Goal: Information Seeking & Learning: Compare options

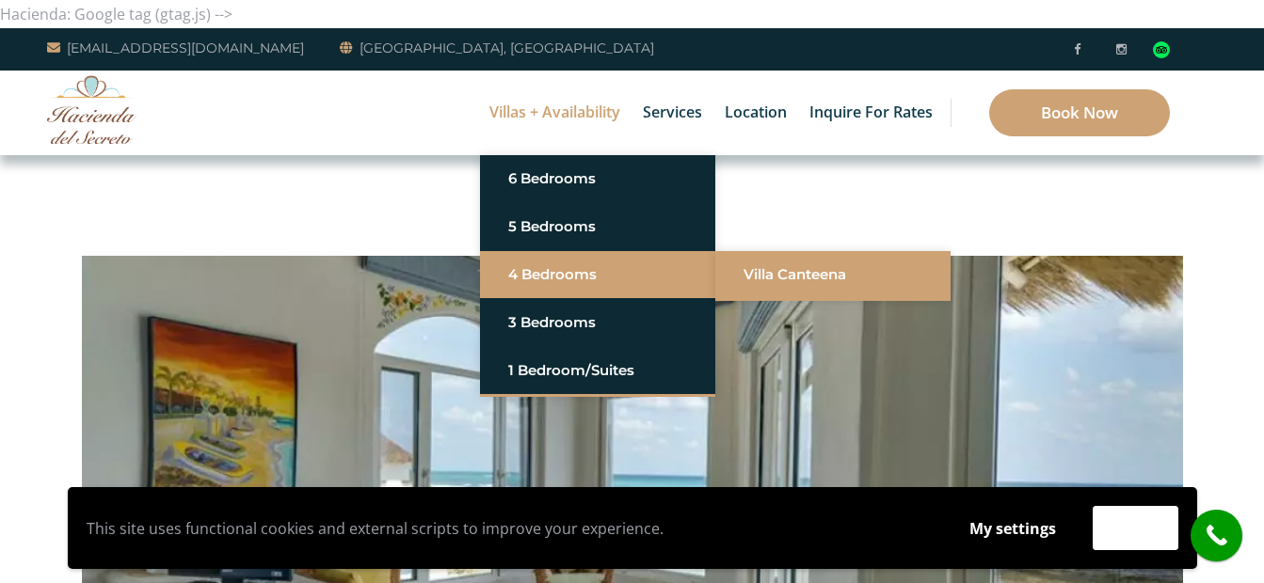
click at [756, 284] on link "Villa Canteena" at bounding box center [832, 275] width 179 height 34
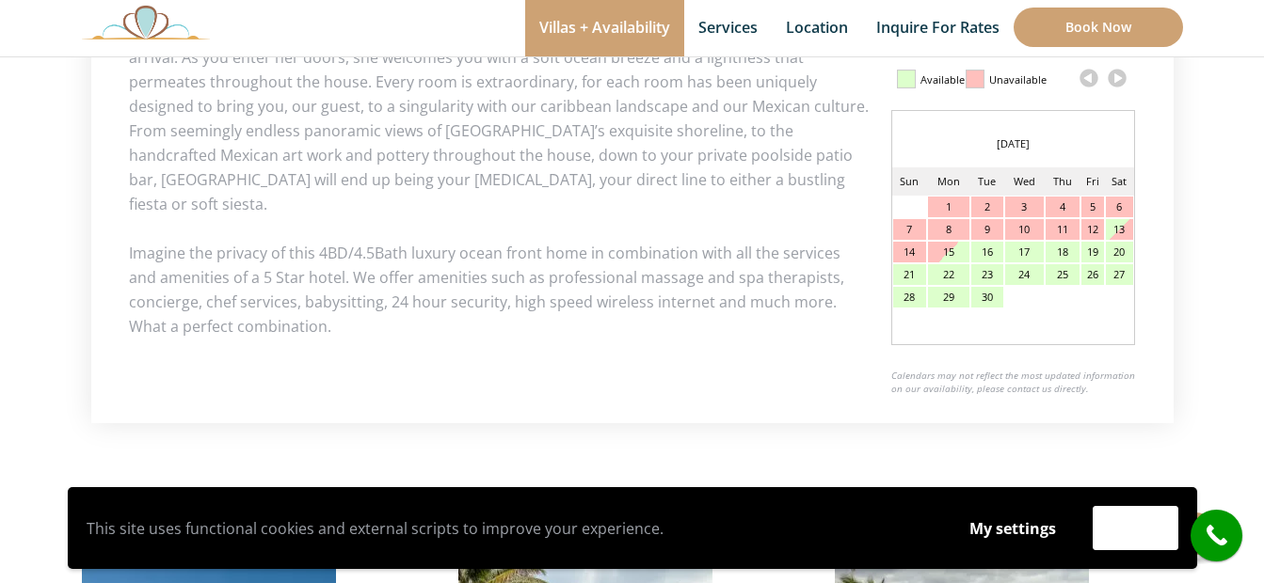
scroll to position [913, 0]
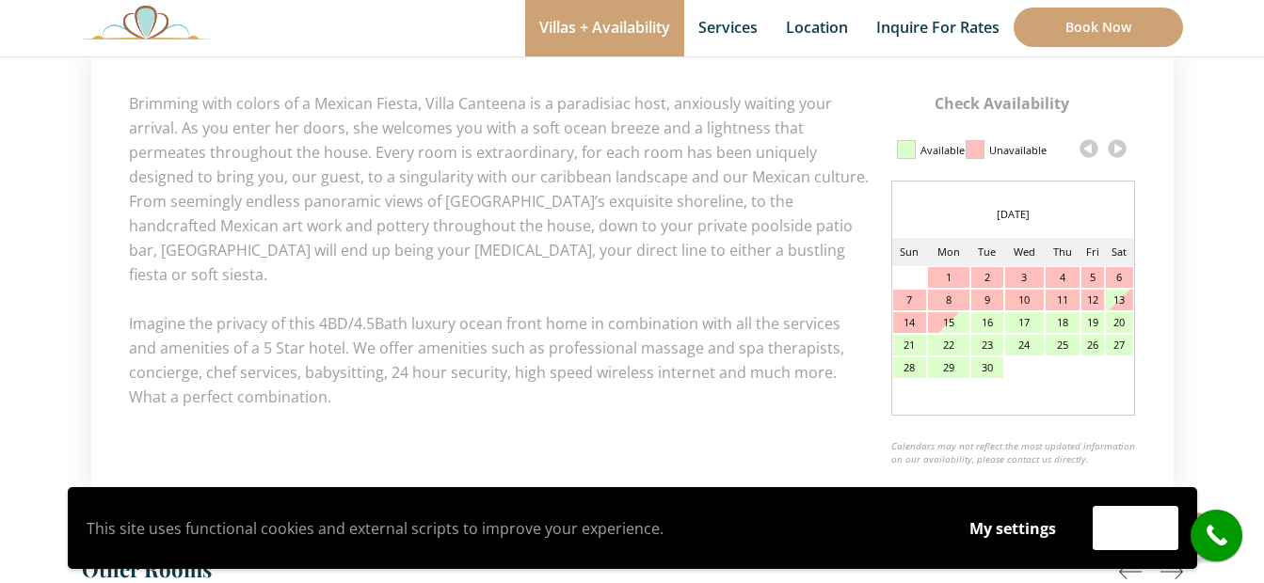
click at [1122, 148] on link at bounding box center [1117, 149] width 28 height 28
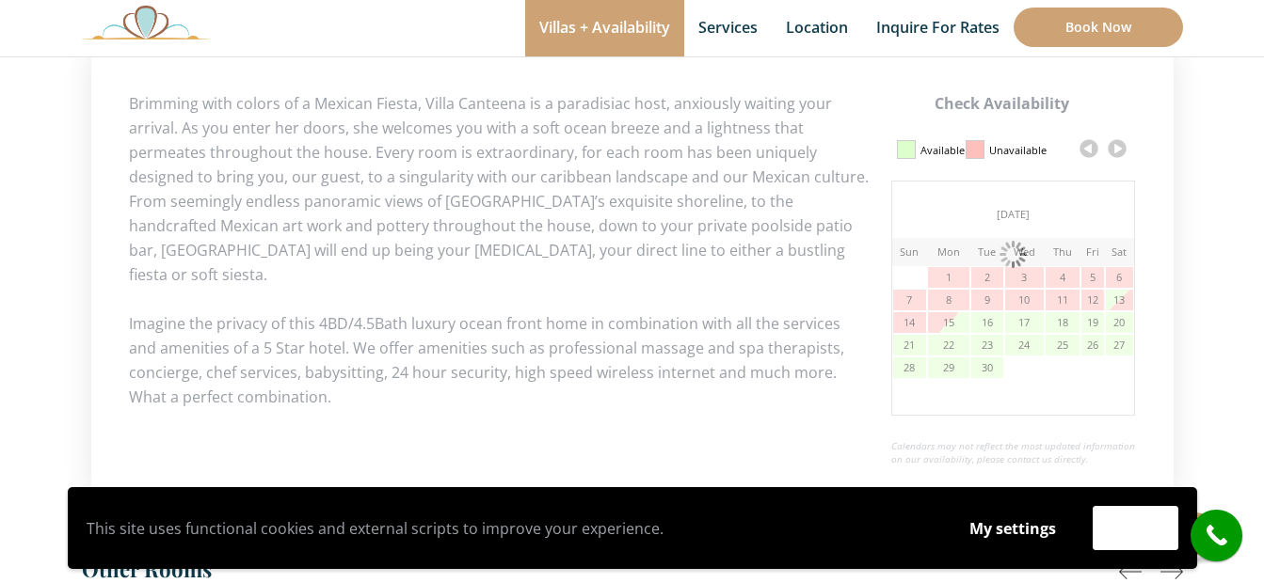
click at [1122, 148] on link at bounding box center [1117, 149] width 28 height 28
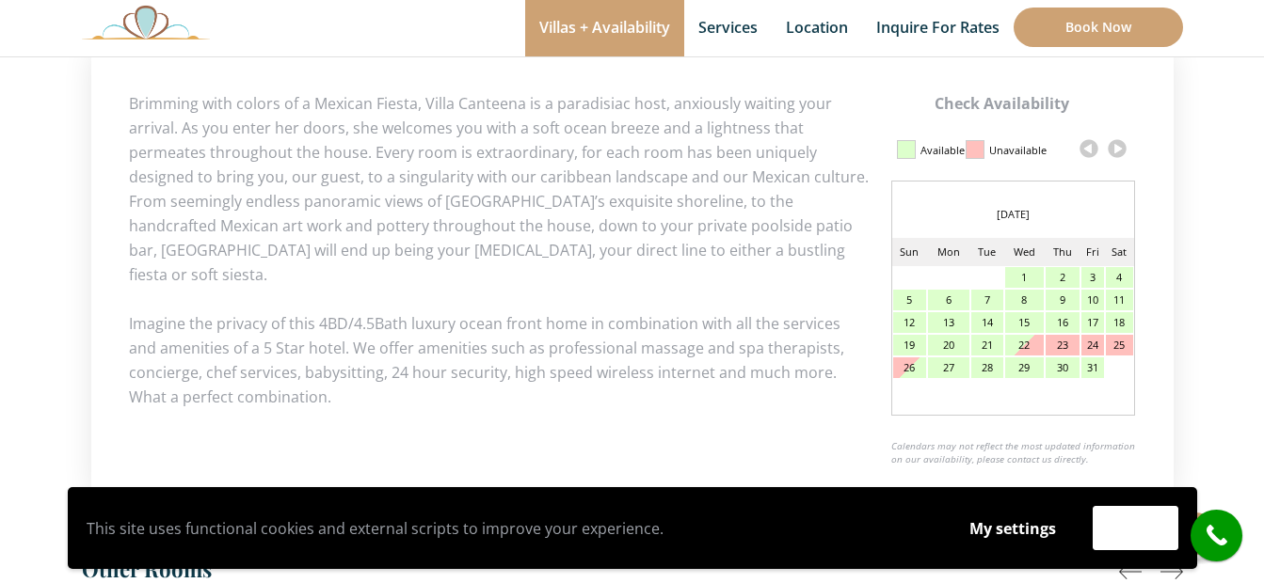
click at [1120, 149] on link at bounding box center [1117, 149] width 28 height 28
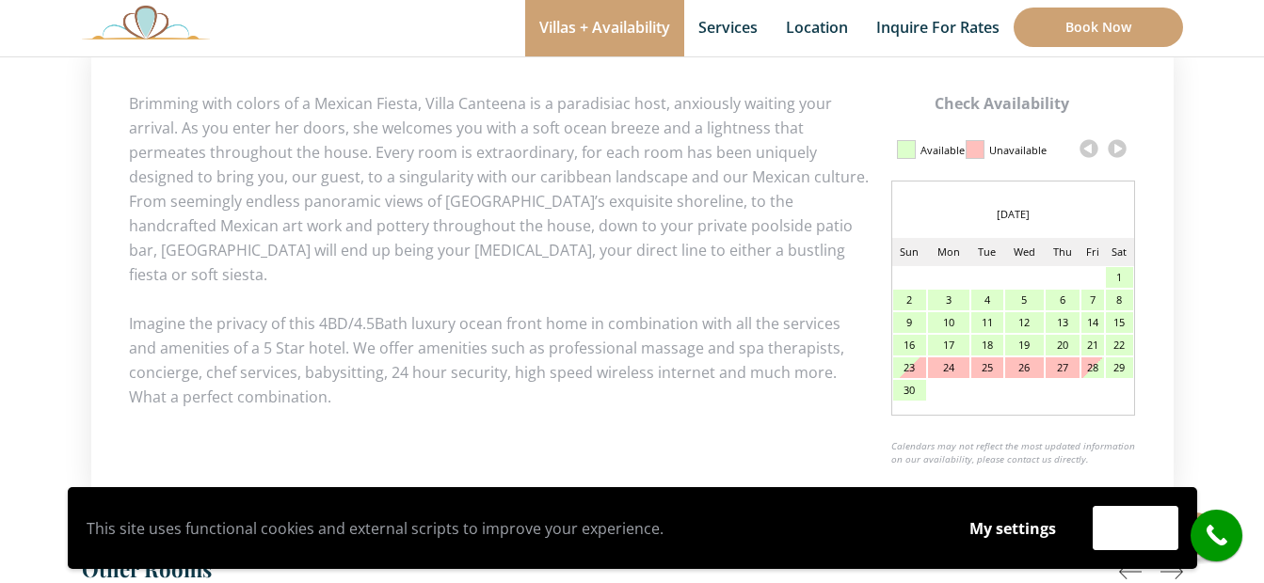
click at [1120, 149] on link at bounding box center [1117, 149] width 28 height 28
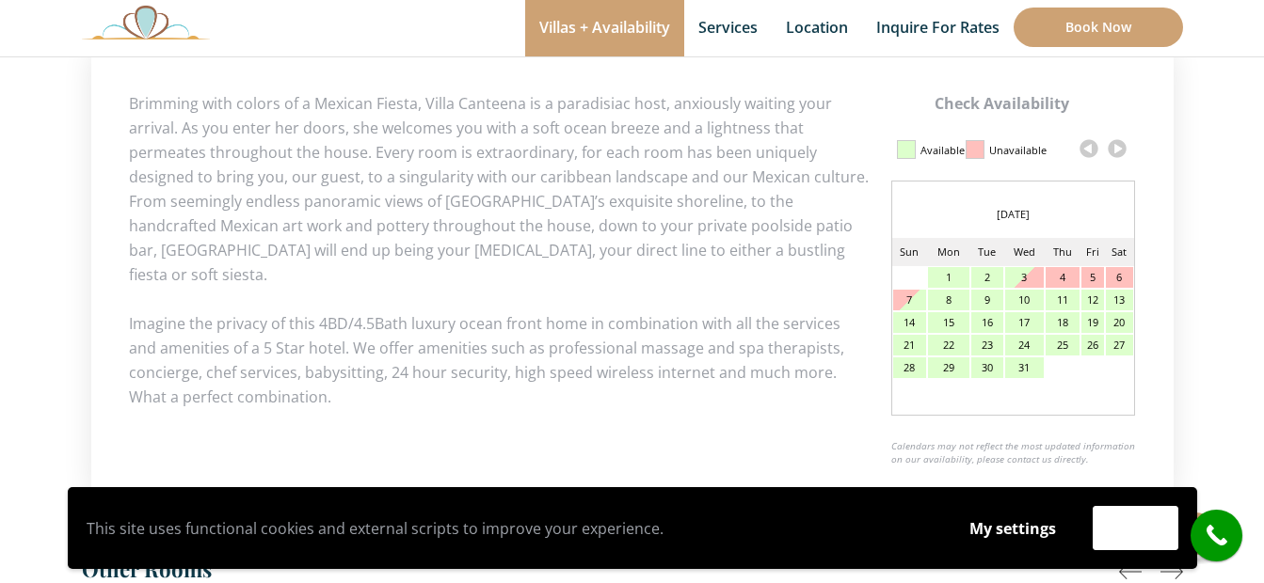
click at [1120, 149] on link at bounding box center [1117, 149] width 28 height 28
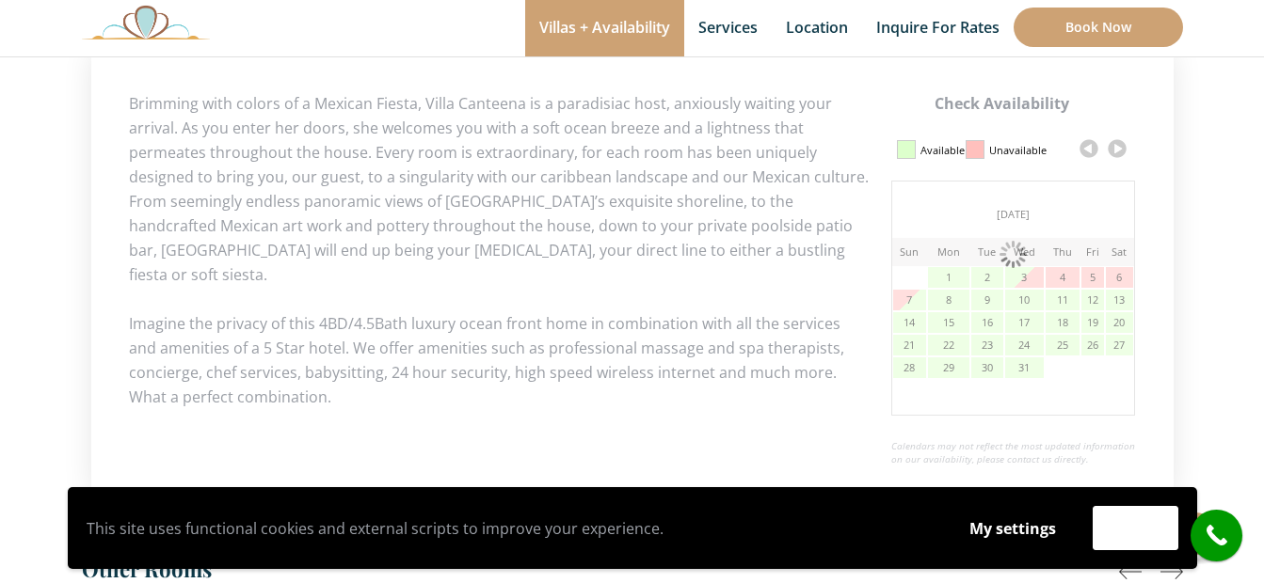
click at [1120, 149] on link at bounding box center [1117, 149] width 28 height 28
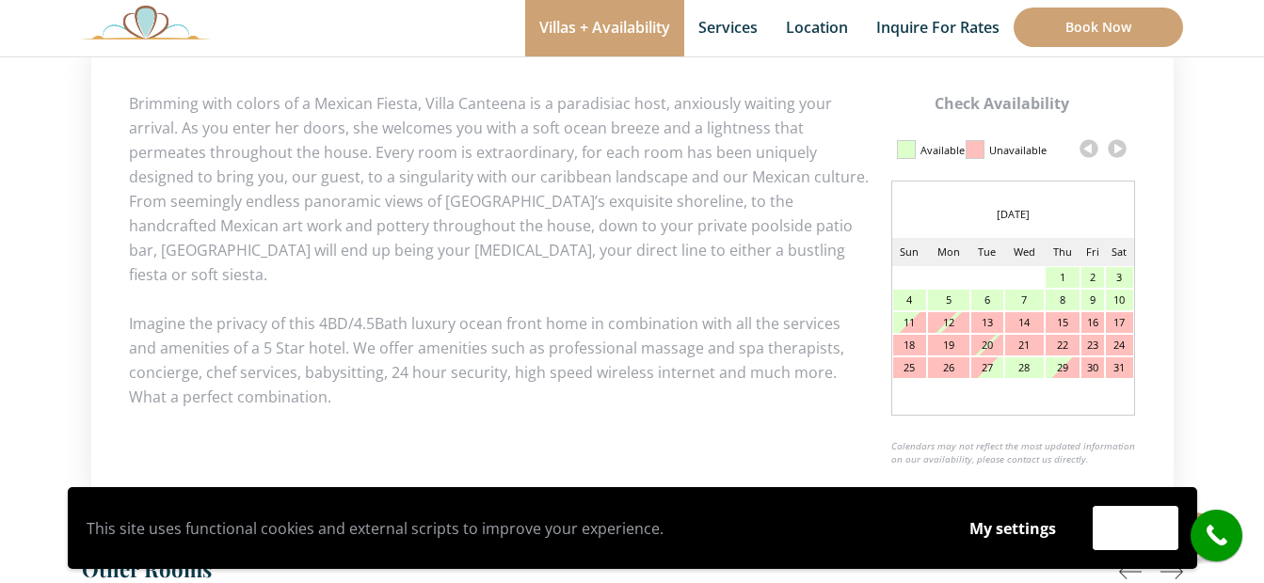
click at [1120, 149] on link at bounding box center [1117, 149] width 28 height 28
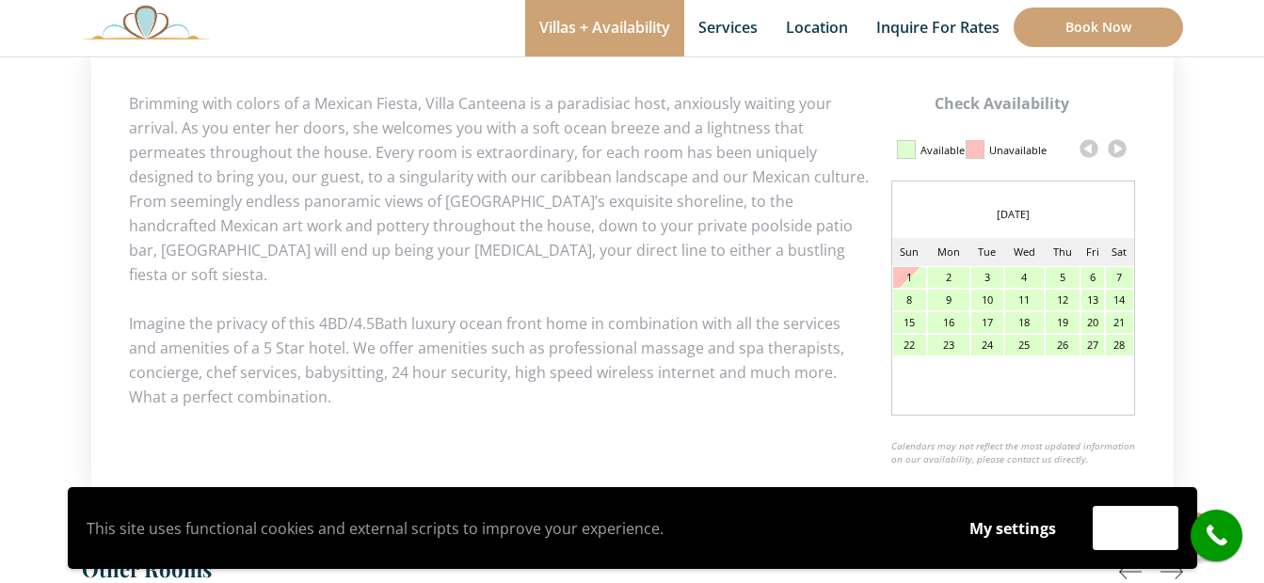
click at [1120, 149] on link at bounding box center [1117, 149] width 28 height 28
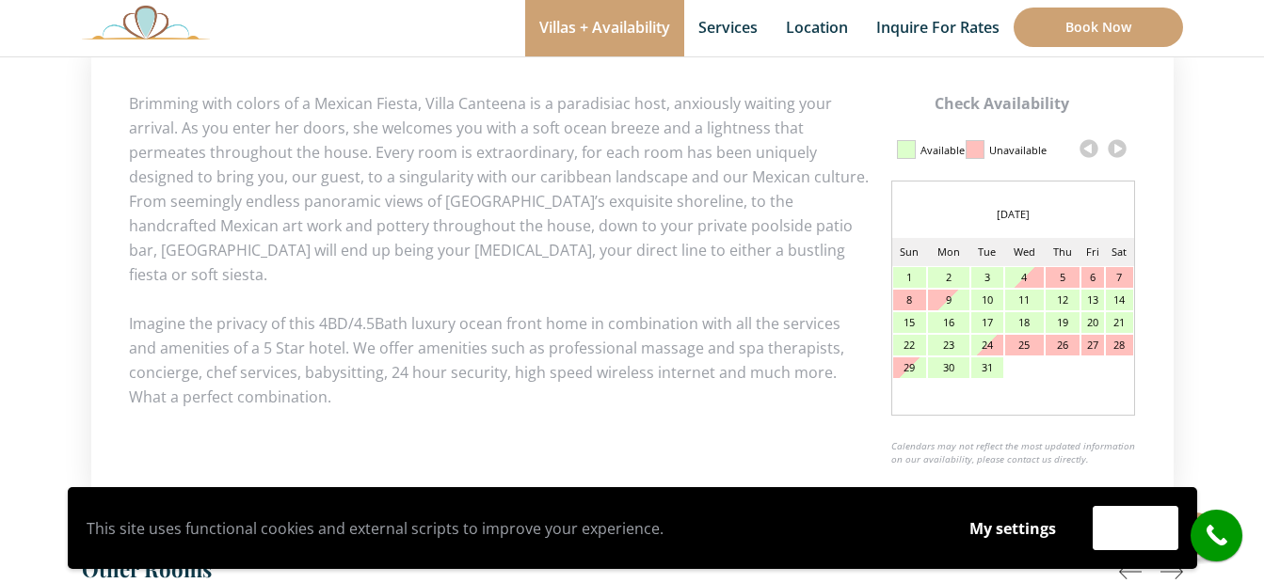
click at [1123, 151] on link at bounding box center [1117, 149] width 28 height 28
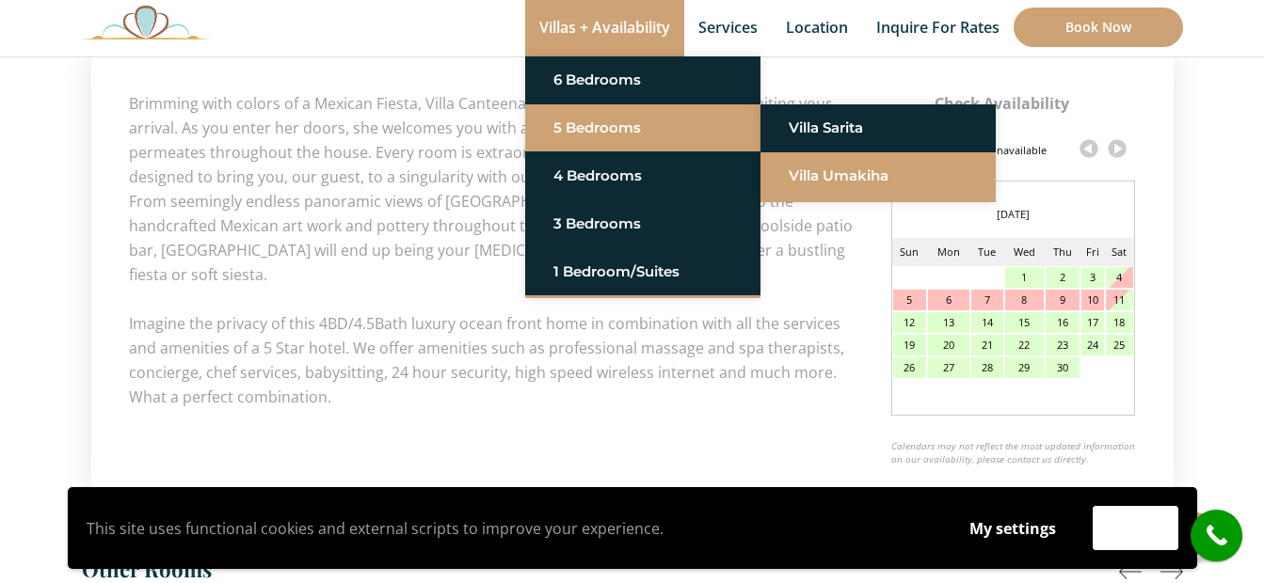
click at [859, 181] on link "Villa Umakiha" at bounding box center [877, 176] width 179 height 34
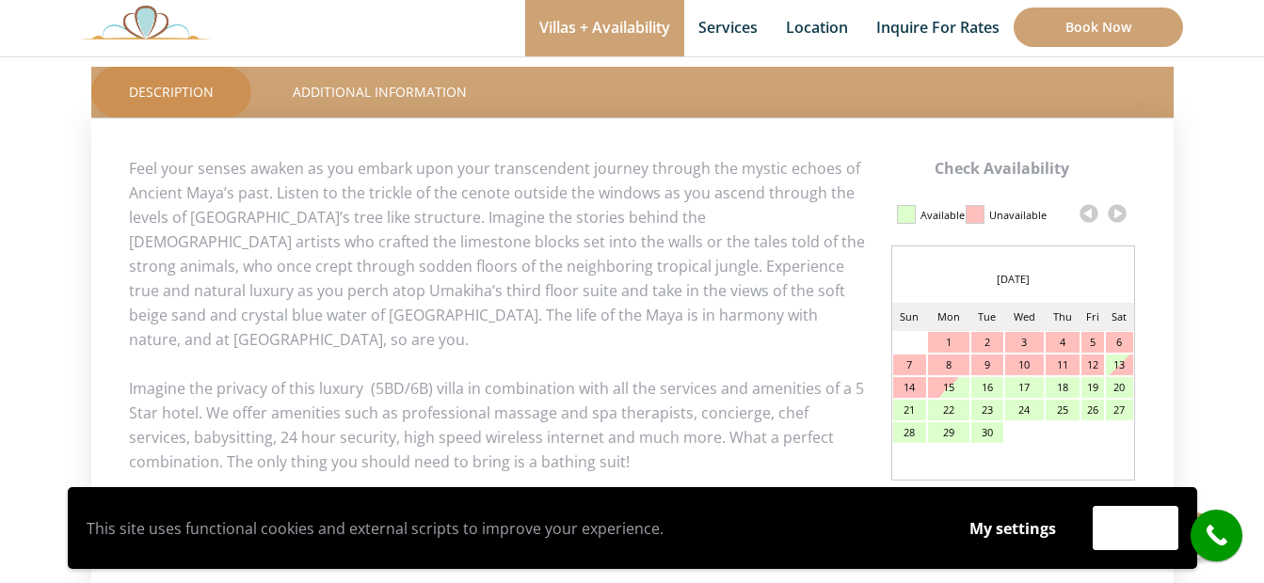
scroll to position [847, 0]
click at [1118, 221] on link at bounding box center [1117, 214] width 28 height 28
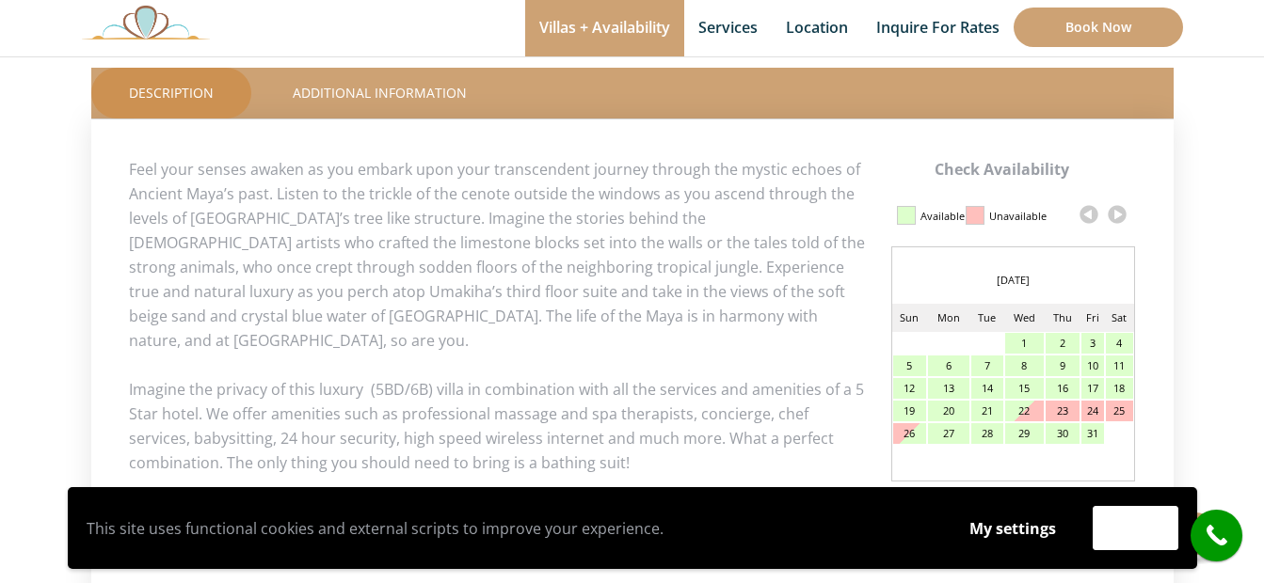
click at [1118, 215] on link at bounding box center [1117, 214] width 28 height 28
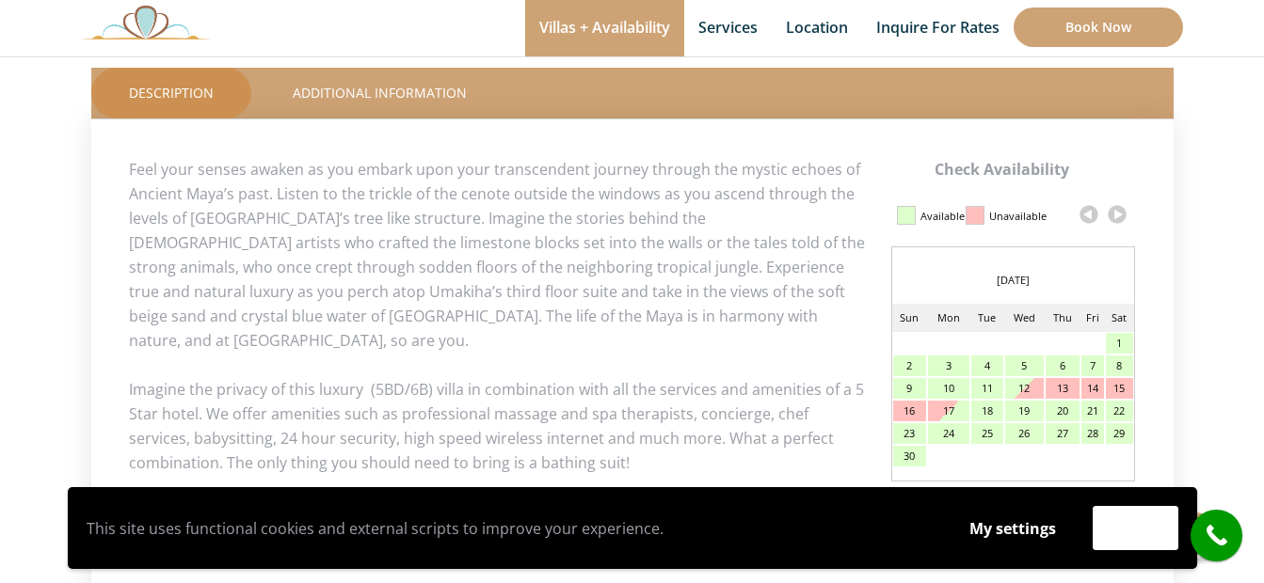
click at [1118, 215] on link at bounding box center [1117, 214] width 28 height 28
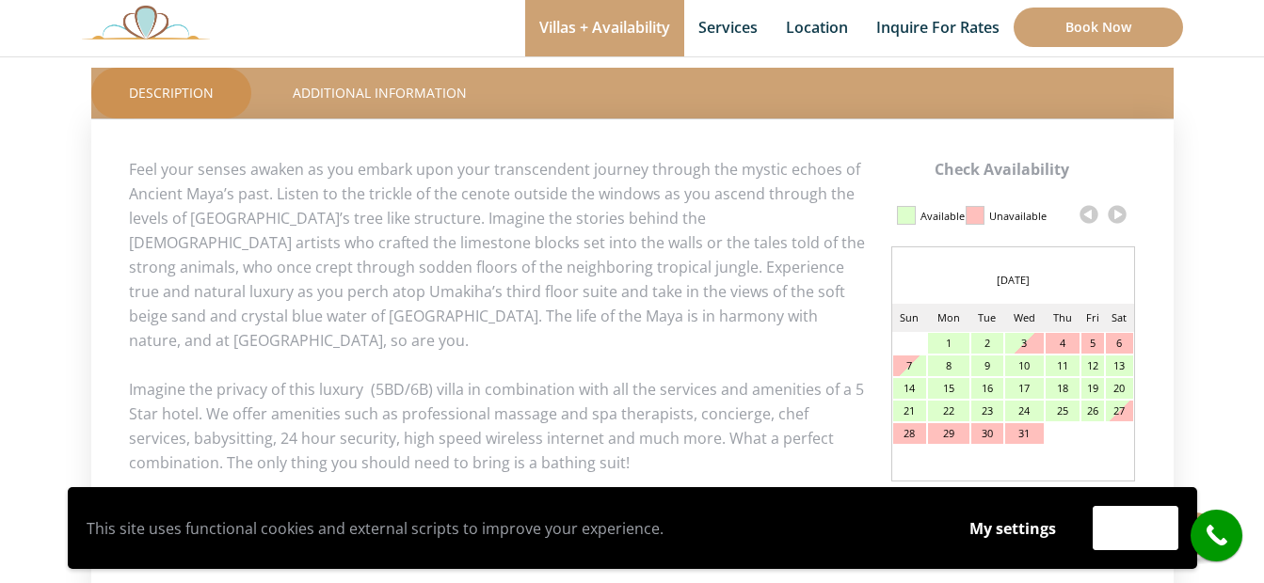
click at [1118, 215] on link at bounding box center [1117, 214] width 28 height 28
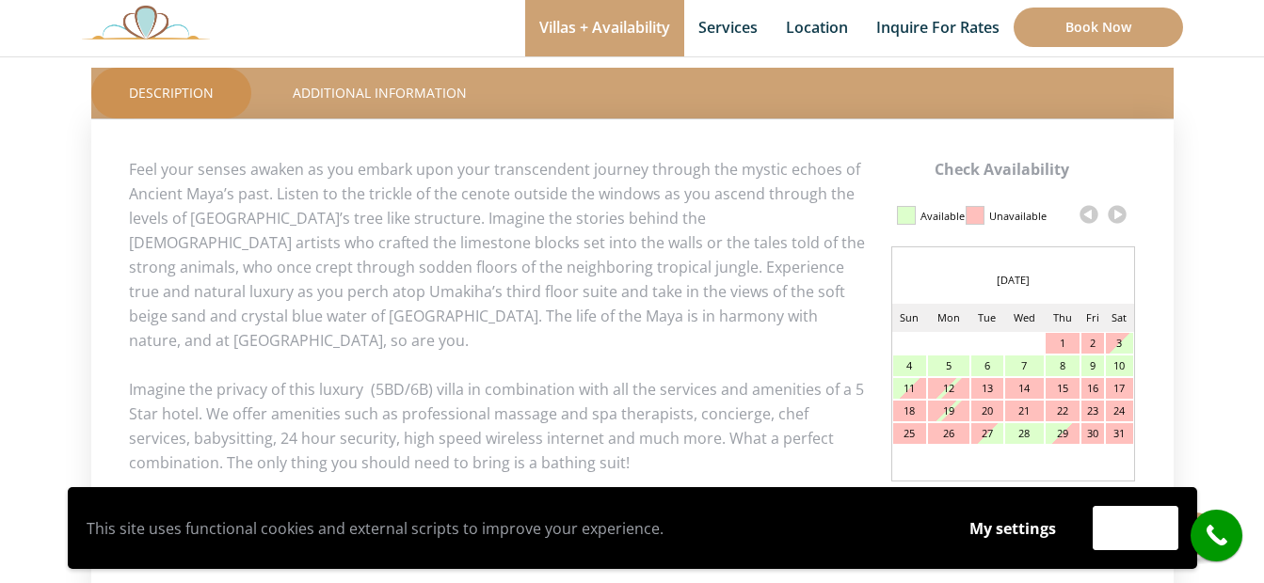
click at [1118, 214] on link at bounding box center [1117, 214] width 28 height 28
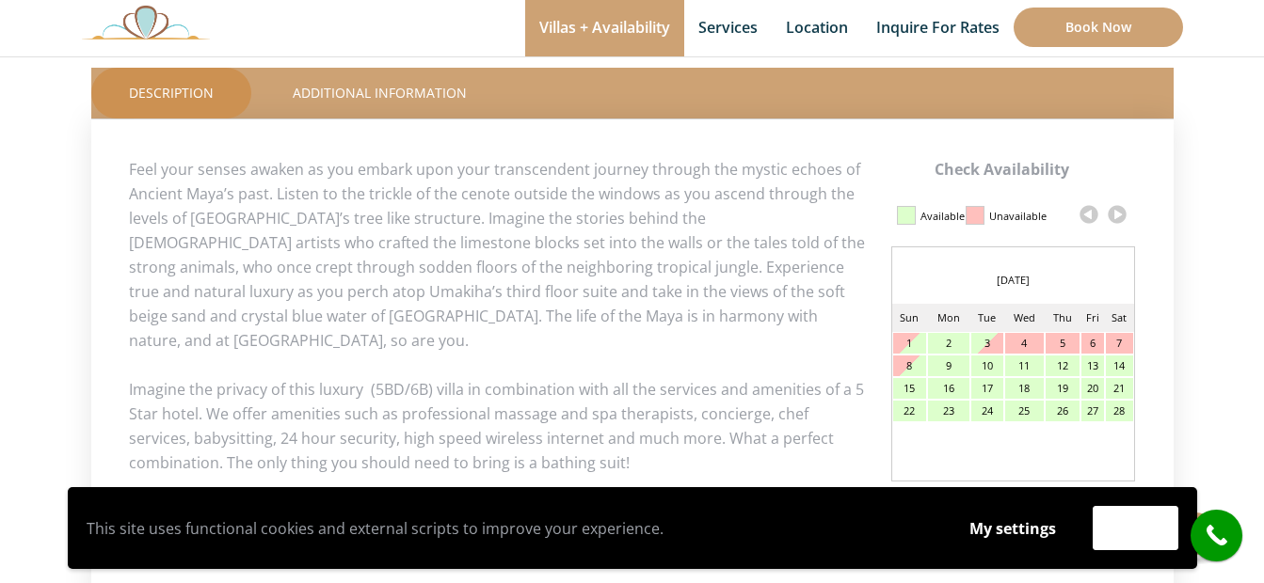
click at [1118, 214] on link at bounding box center [1117, 214] width 28 height 28
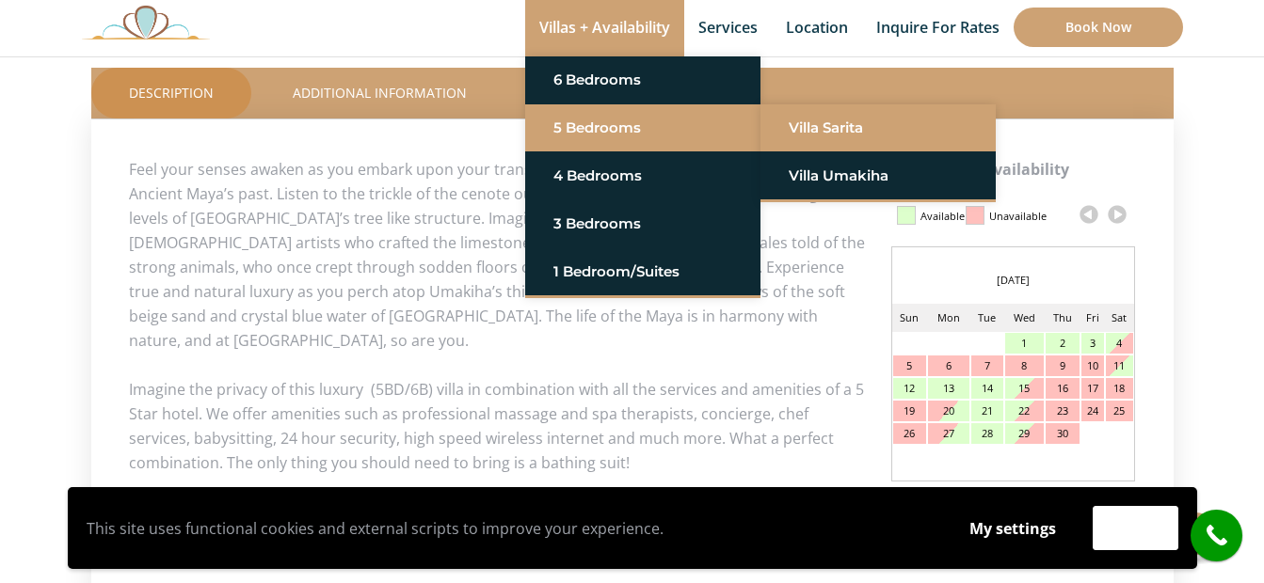
click at [813, 126] on link "Villa Sarita" at bounding box center [877, 128] width 179 height 34
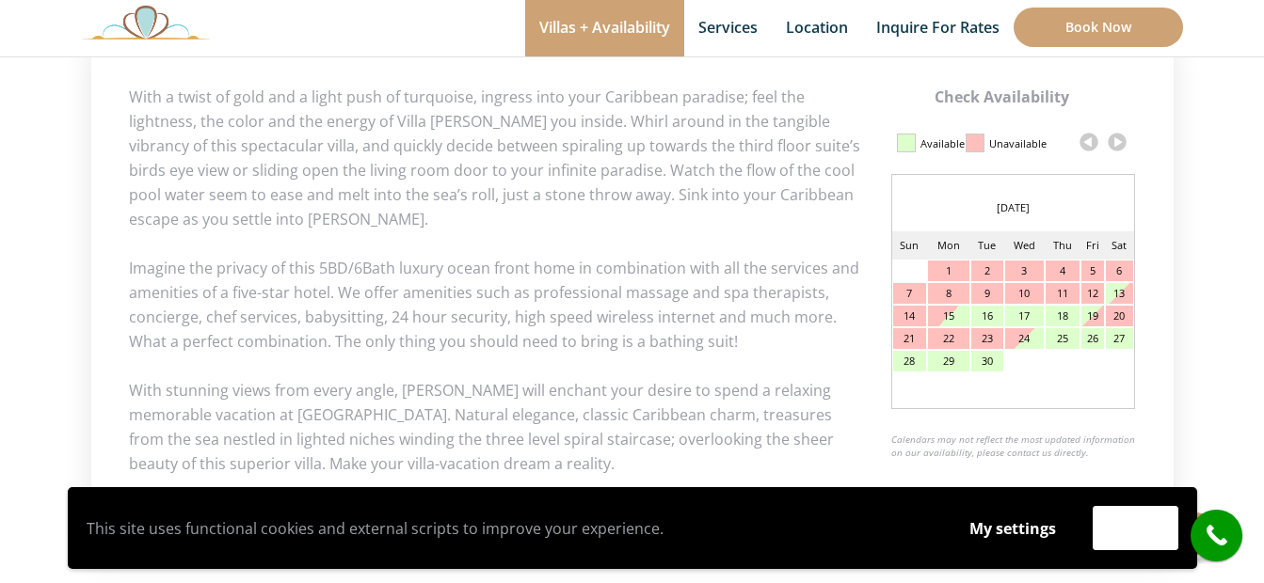
scroll to position [941, 0]
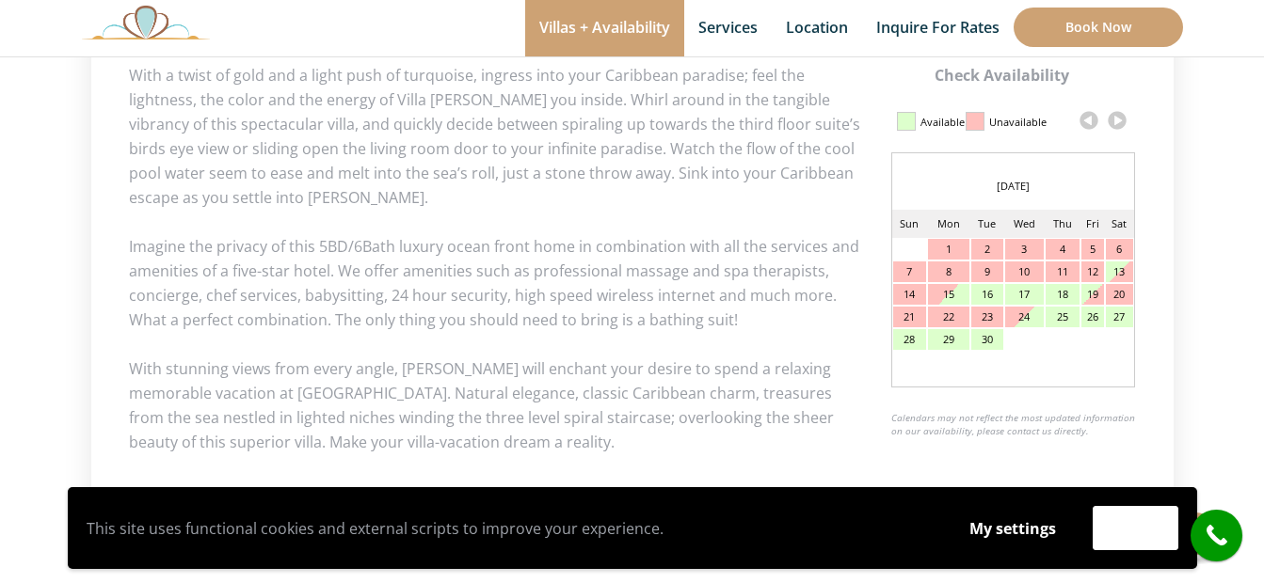
click at [1119, 119] on link at bounding box center [1117, 120] width 28 height 28
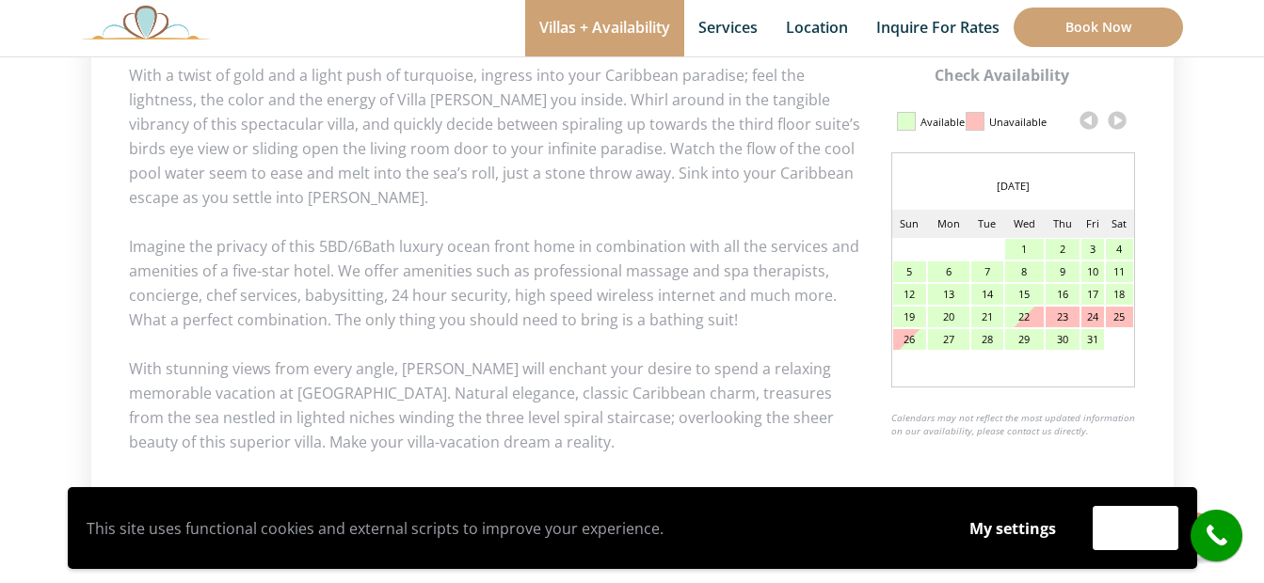
click at [1119, 119] on link at bounding box center [1117, 120] width 28 height 28
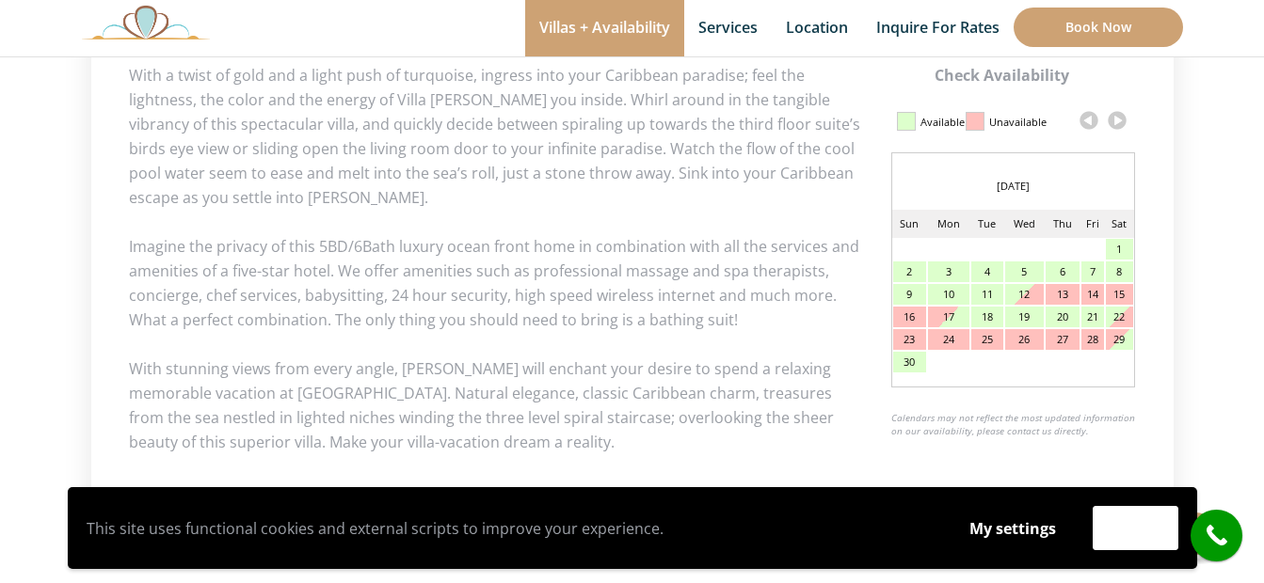
click at [1119, 119] on link at bounding box center [1117, 120] width 28 height 28
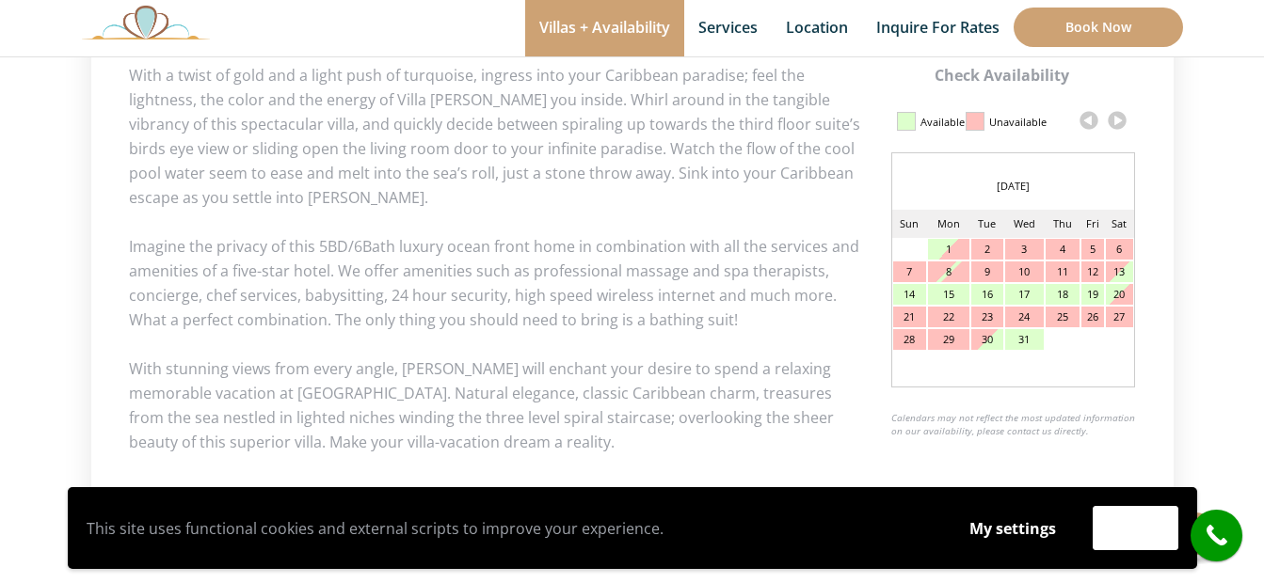
click at [1119, 119] on link at bounding box center [1117, 120] width 28 height 28
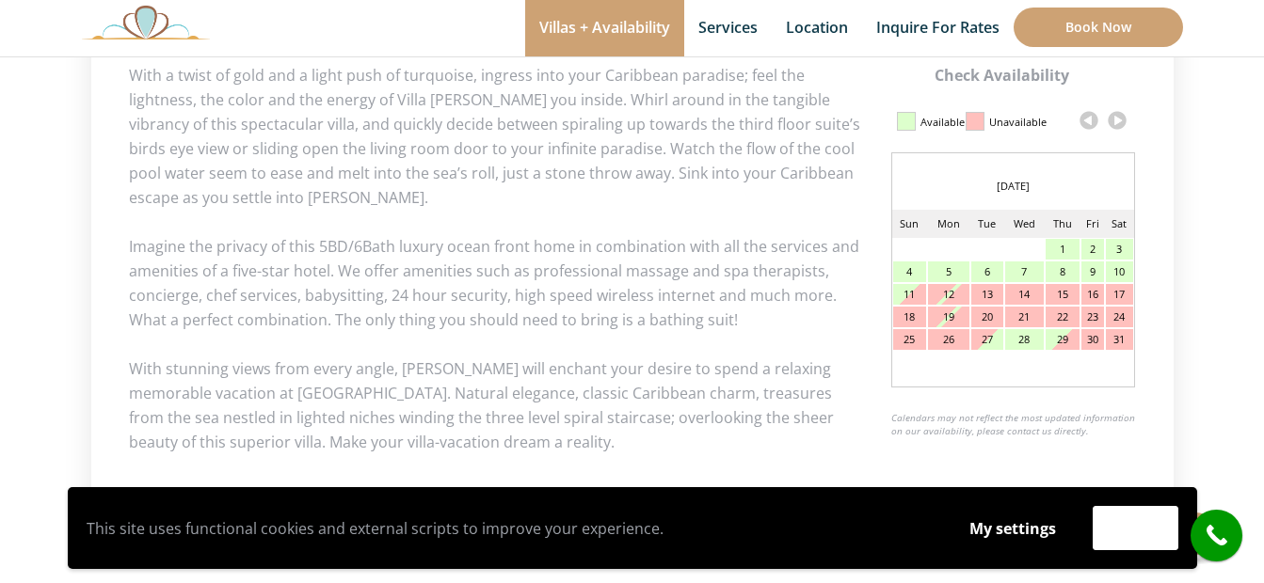
click at [1119, 119] on link at bounding box center [1117, 120] width 28 height 28
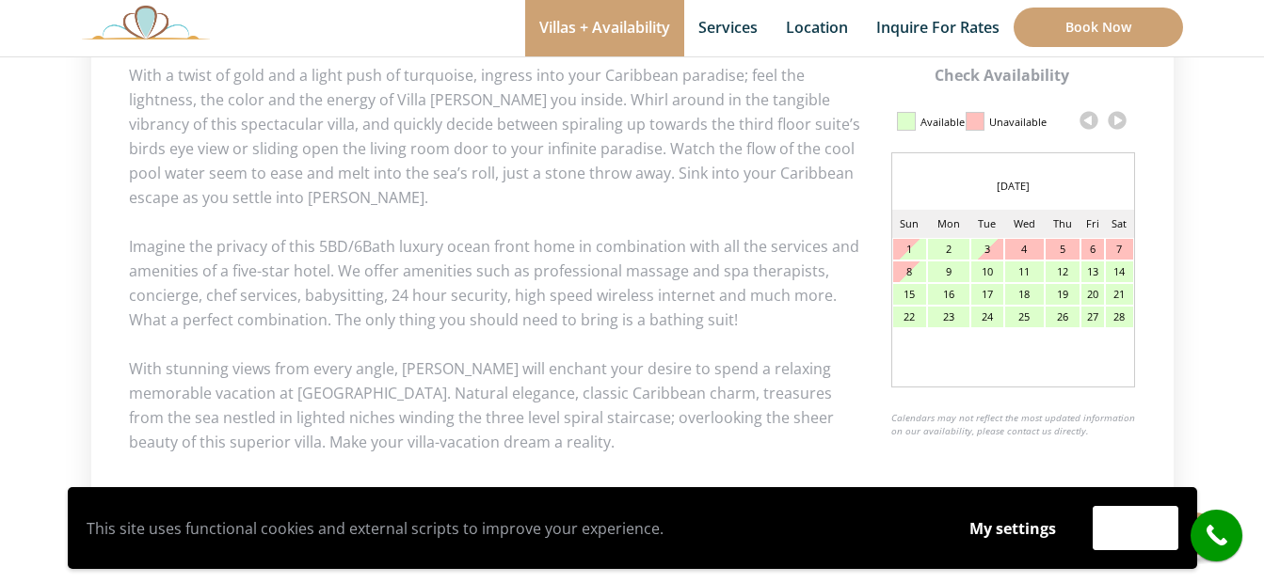
click at [1119, 119] on link at bounding box center [1117, 120] width 28 height 28
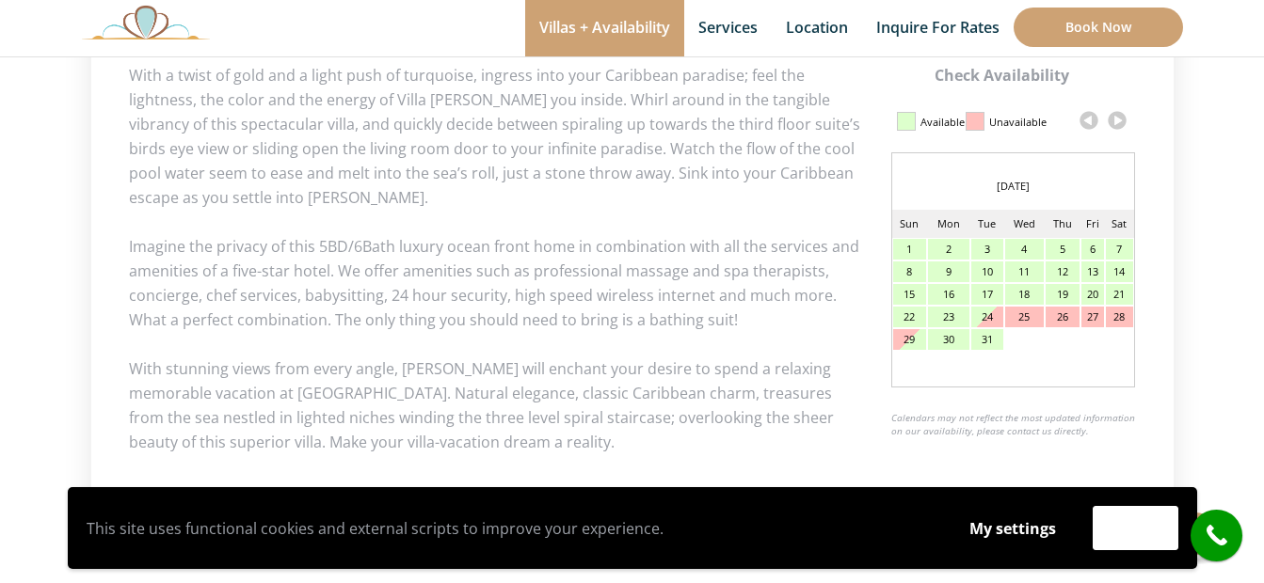
click at [1119, 119] on link at bounding box center [1117, 120] width 28 height 28
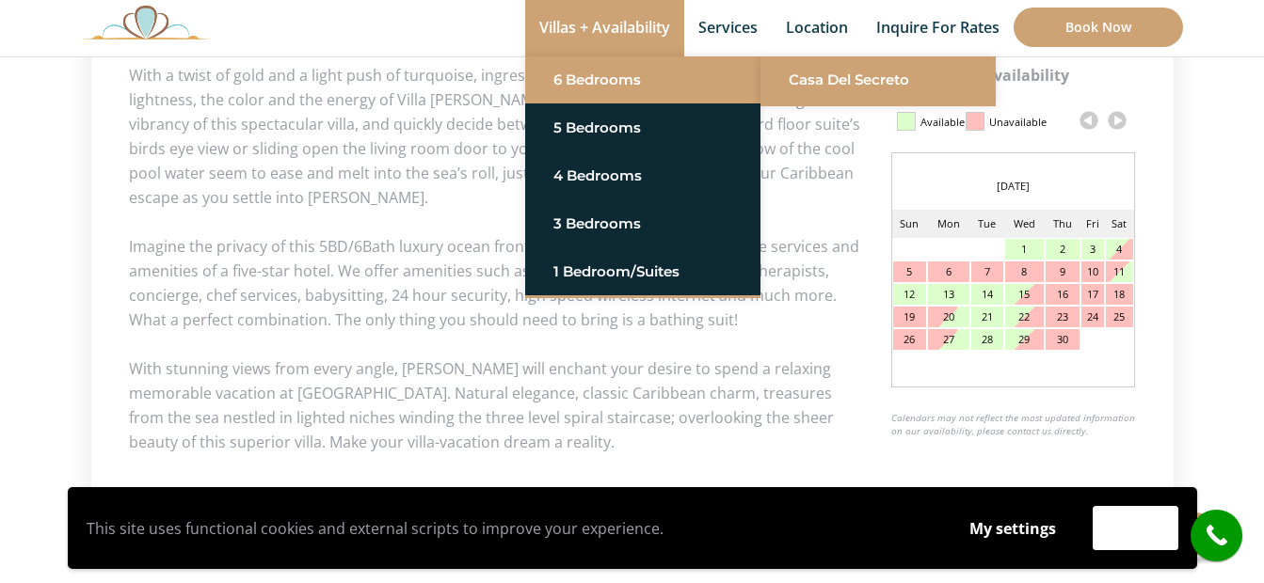
click at [872, 83] on link "Casa del Secreto" at bounding box center [877, 80] width 179 height 34
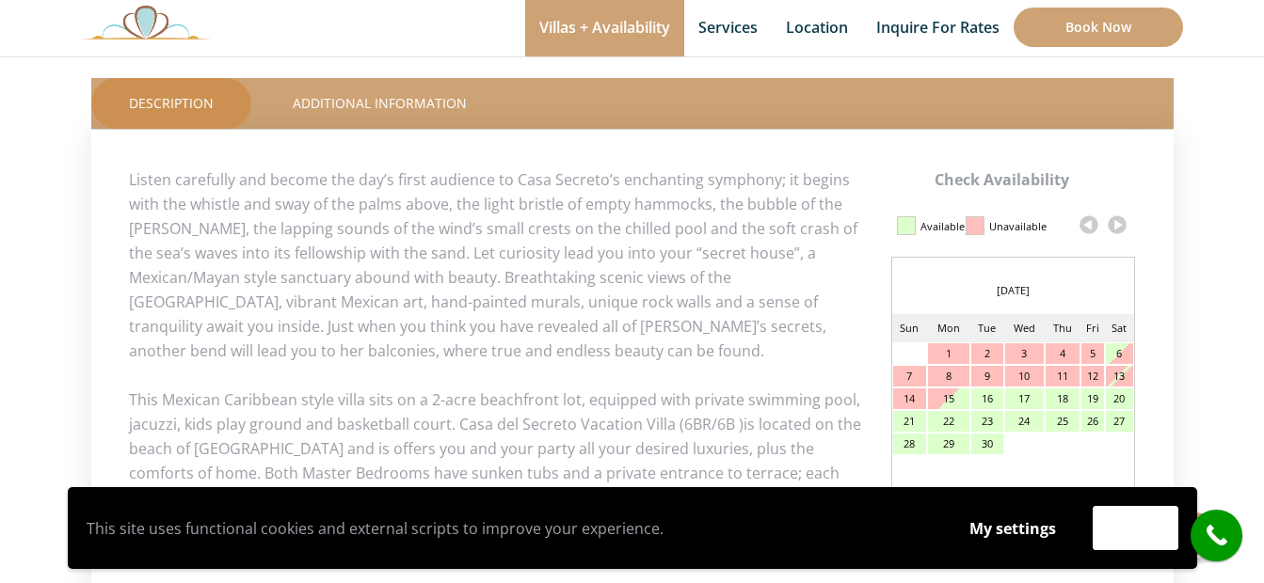
scroll to position [941, 0]
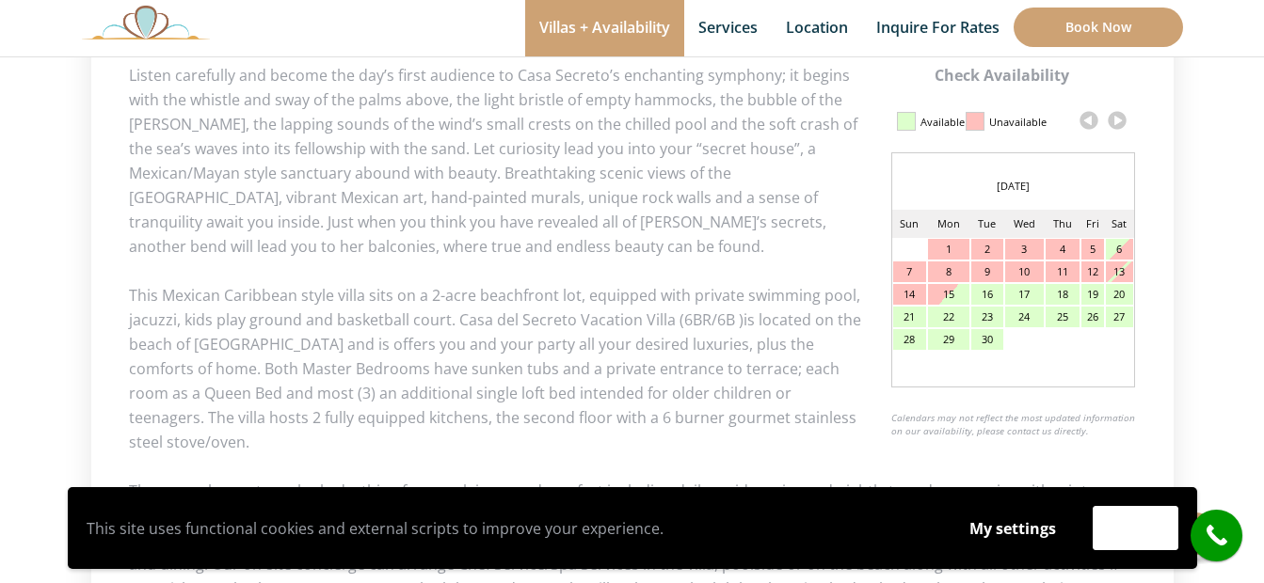
click at [1119, 119] on link at bounding box center [1117, 120] width 28 height 28
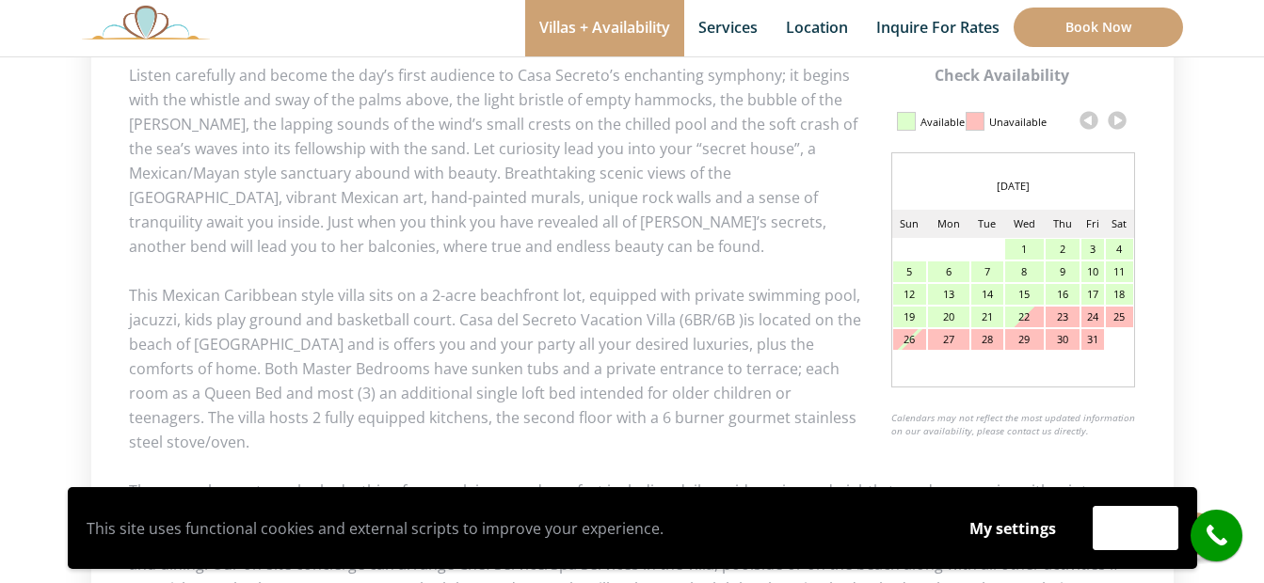
click at [1115, 128] on link at bounding box center [1117, 120] width 28 height 28
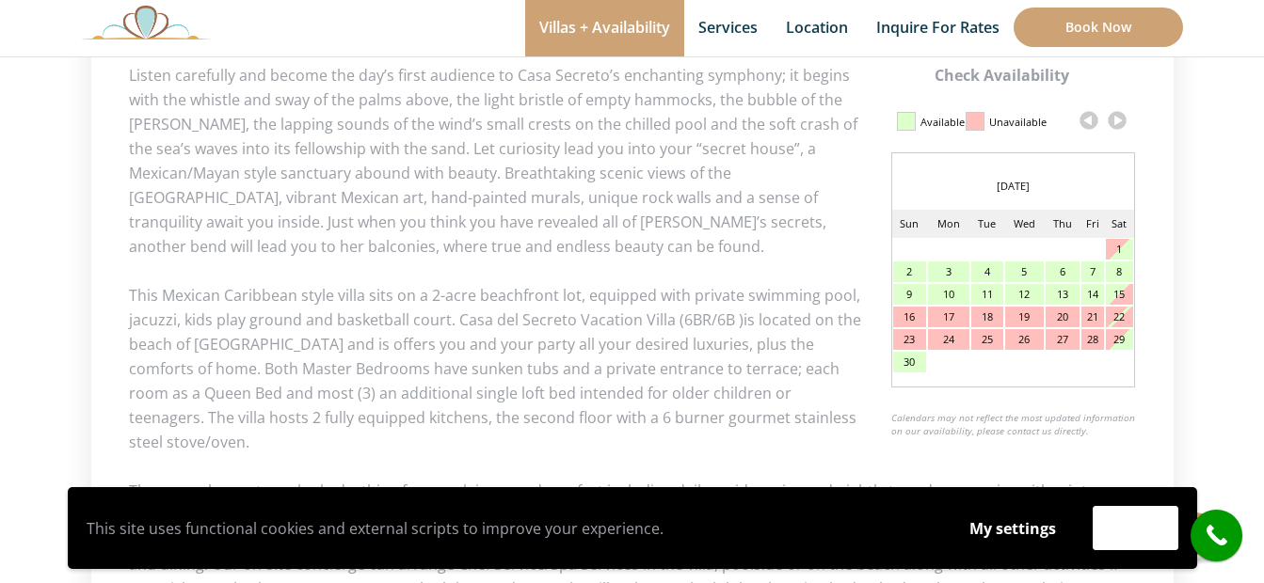
click at [1118, 123] on link at bounding box center [1117, 120] width 28 height 28
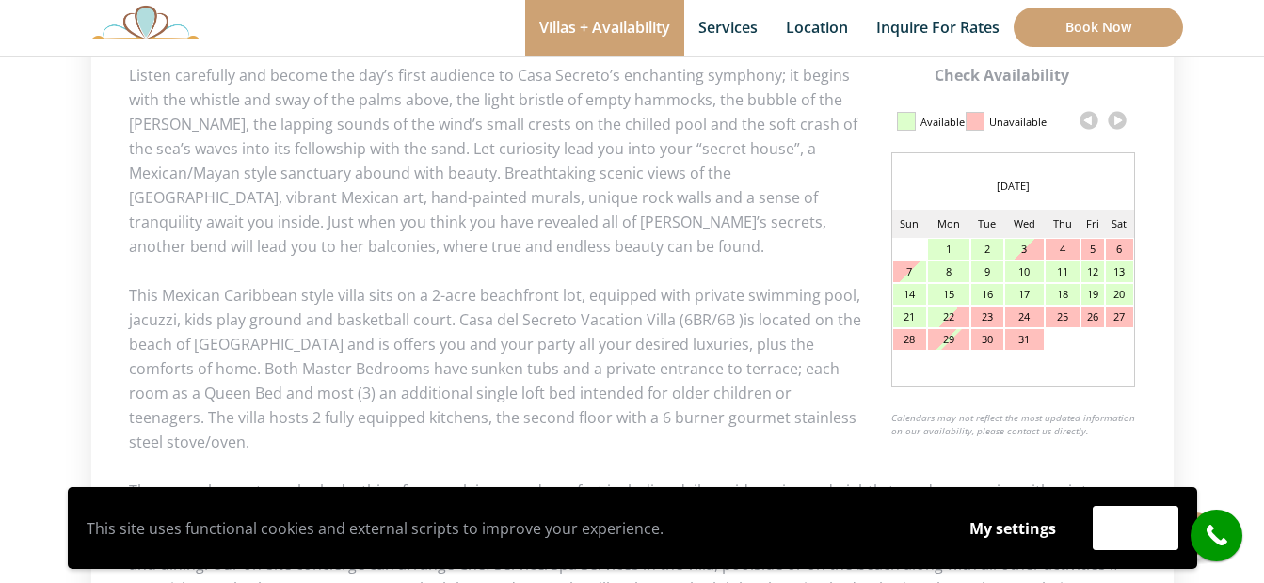
click at [1118, 123] on link at bounding box center [1117, 120] width 28 height 28
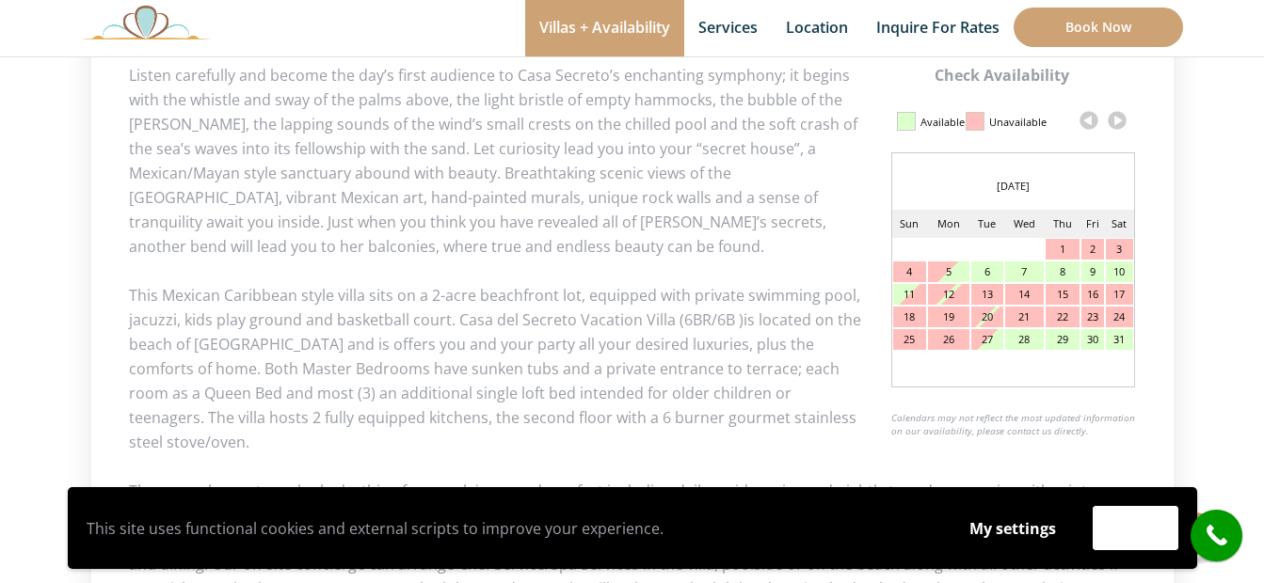
click at [1118, 123] on link at bounding box center [1117, 120] width 28 height 28
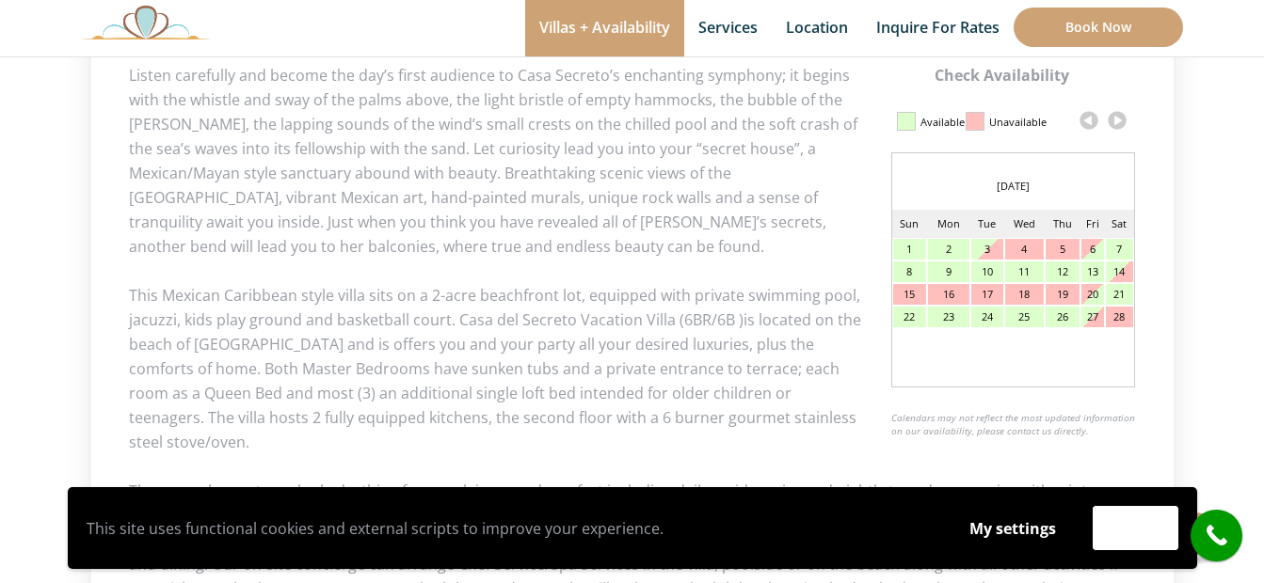
click at [1118, 123] on link at bounding box center [1117, 120] width 28 height 28
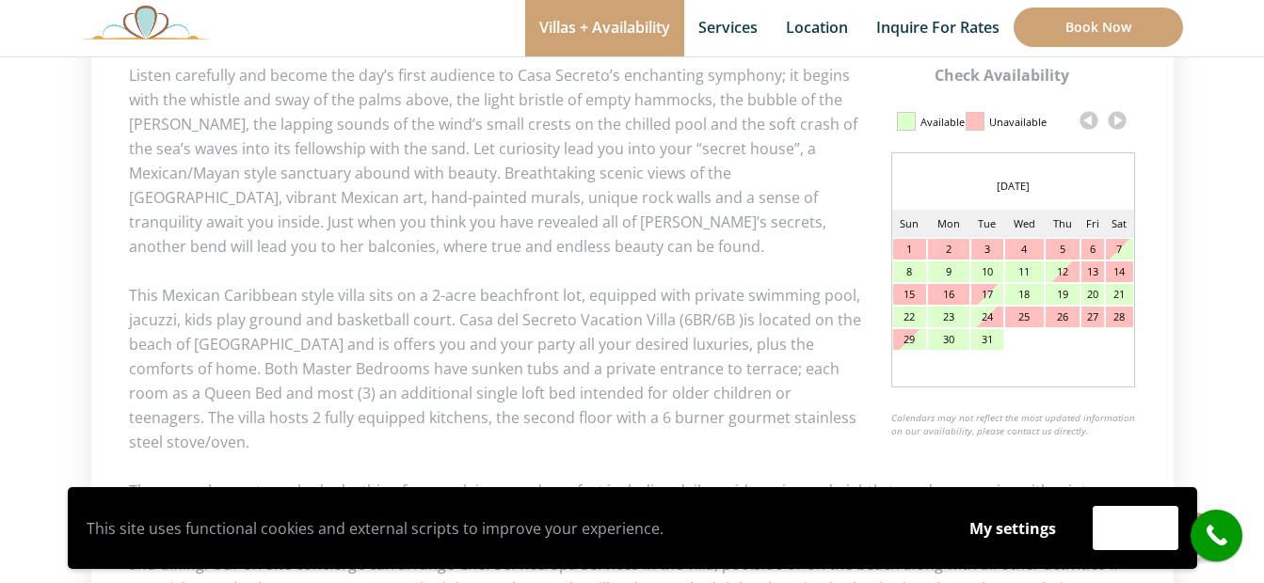
click at [1120, 117] on link at bounding box center [1117, 120] width 28 height 28
